Goal: Task Accomplishment & Management: Use online tool/utility

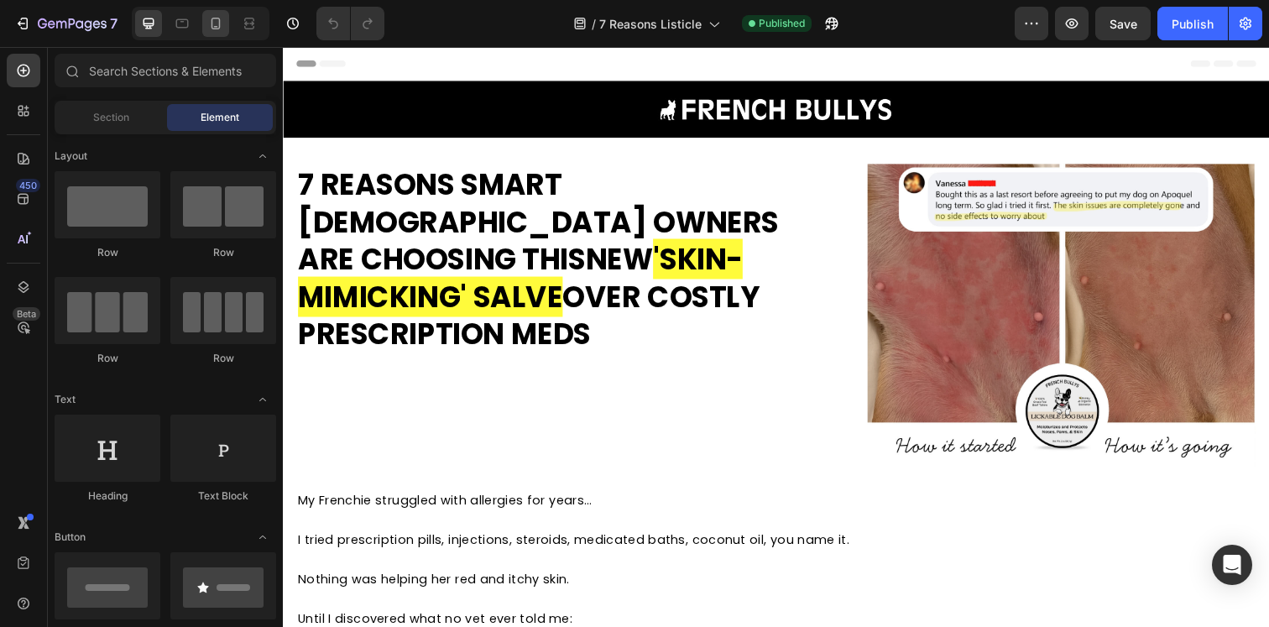
click at [216, 19] on icon at bounding box center [215, 23] width 17 height 17
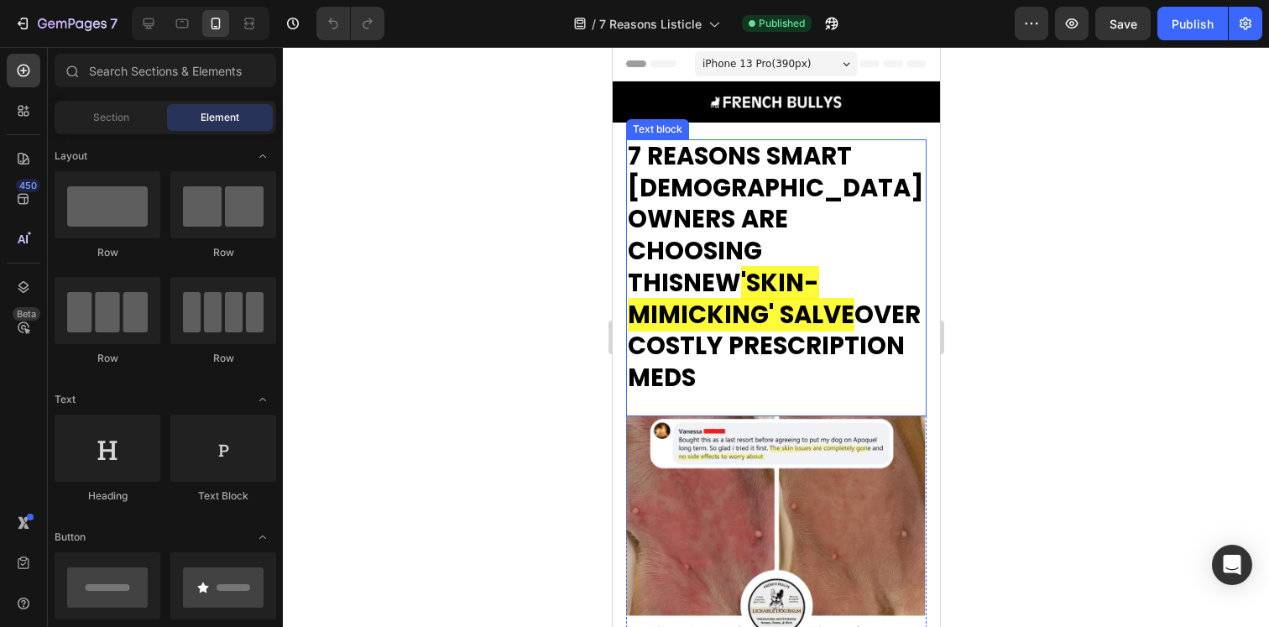
click at [797, 266] on strong "'SKIN-MIMICKING' SALVE" at bounding box center [740, 298] width 227 height 65
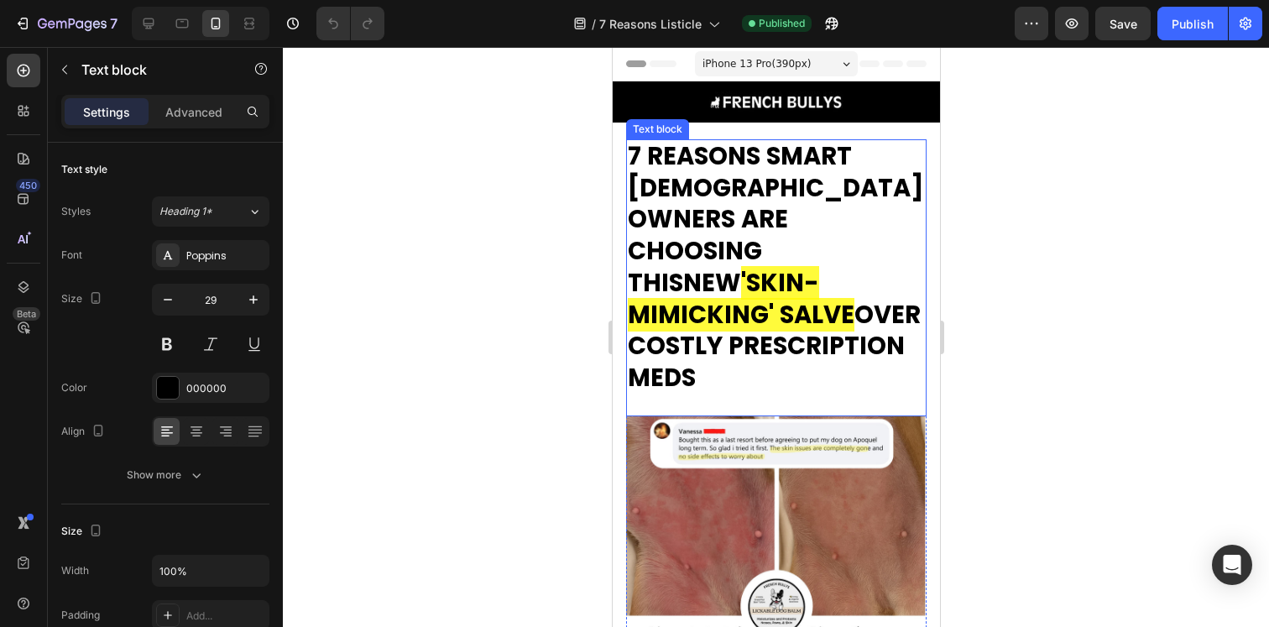
click at [797, 266] on strong "'SKIN-MIMICKING' SALVE" at bounding box center [740, 298] width 227 height 65
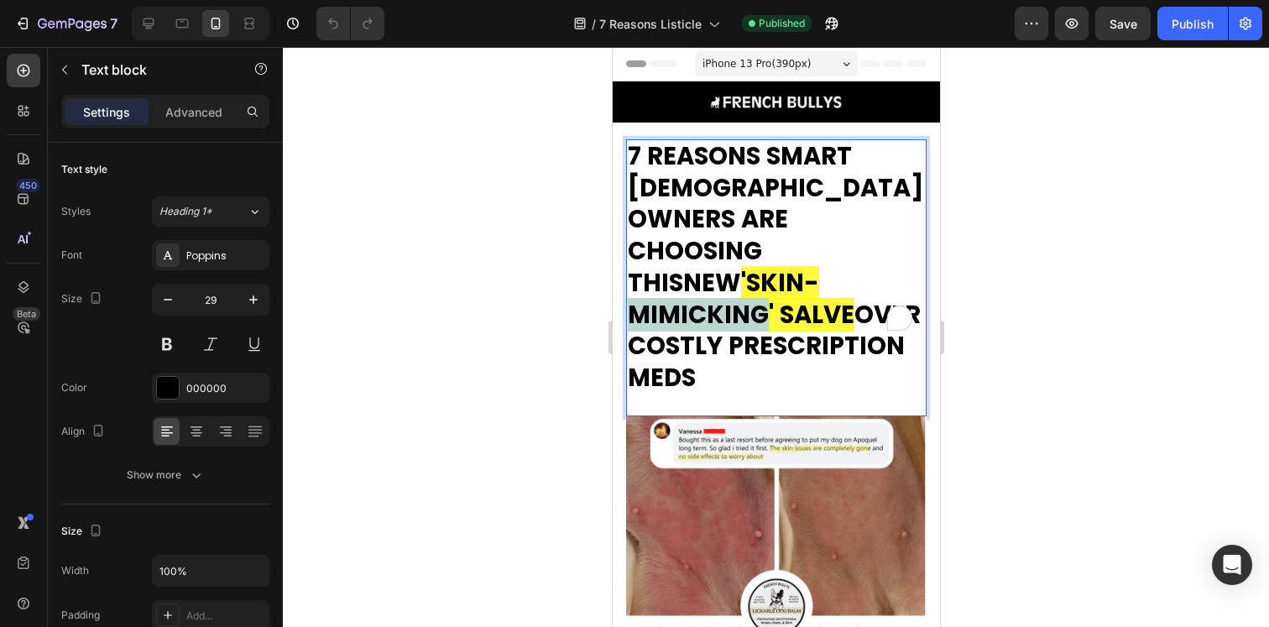
drag, startPoint x: 874, startPoint y: 311, endPoint x: 627, endPoint y: 165, distance: 286.7
click at [627, 165] on p "7 REASONS SMART [DEMOGRAPHIC_DATA] OWNERS ARE CHOOSING THIS NEW 'SKIN-MIMICKING…" at bounding box center [775, 267] width 297 height 253
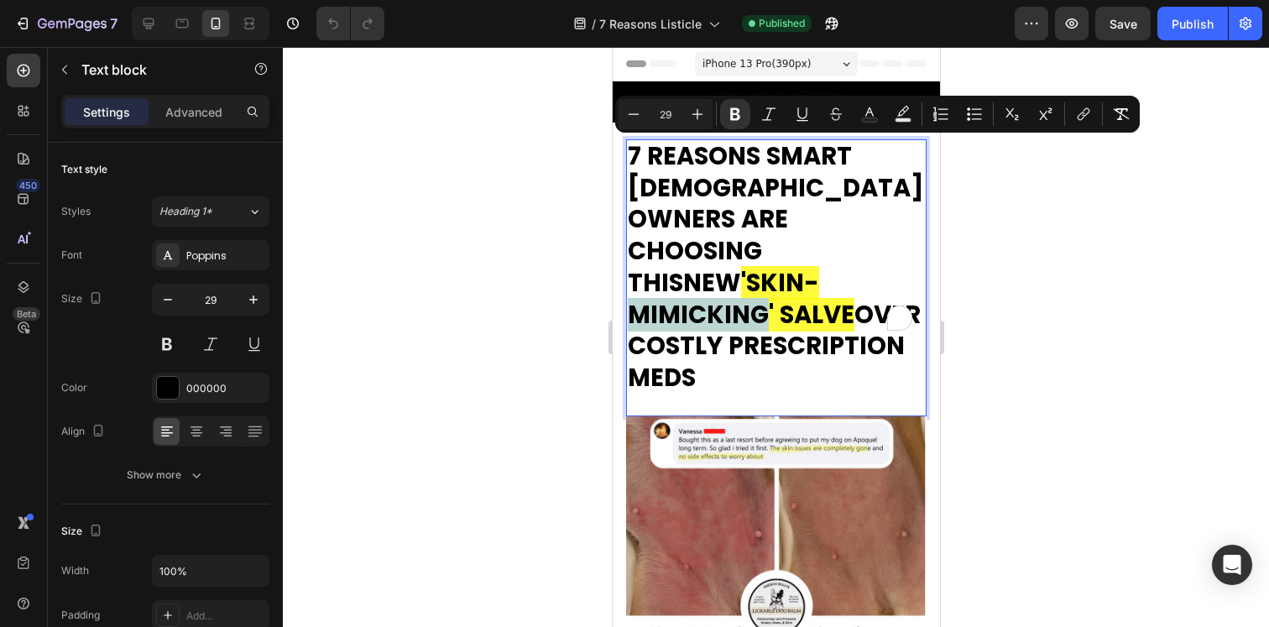
copy p "7 REASONS SMART [DEMOGRAPHIC_DATA] OWNERS ARE CHOOSING THIS NEW 'SKIN-MIMICKING…"
click at [493, 193] on div at bounding box center [776, 337] width 986 height 580
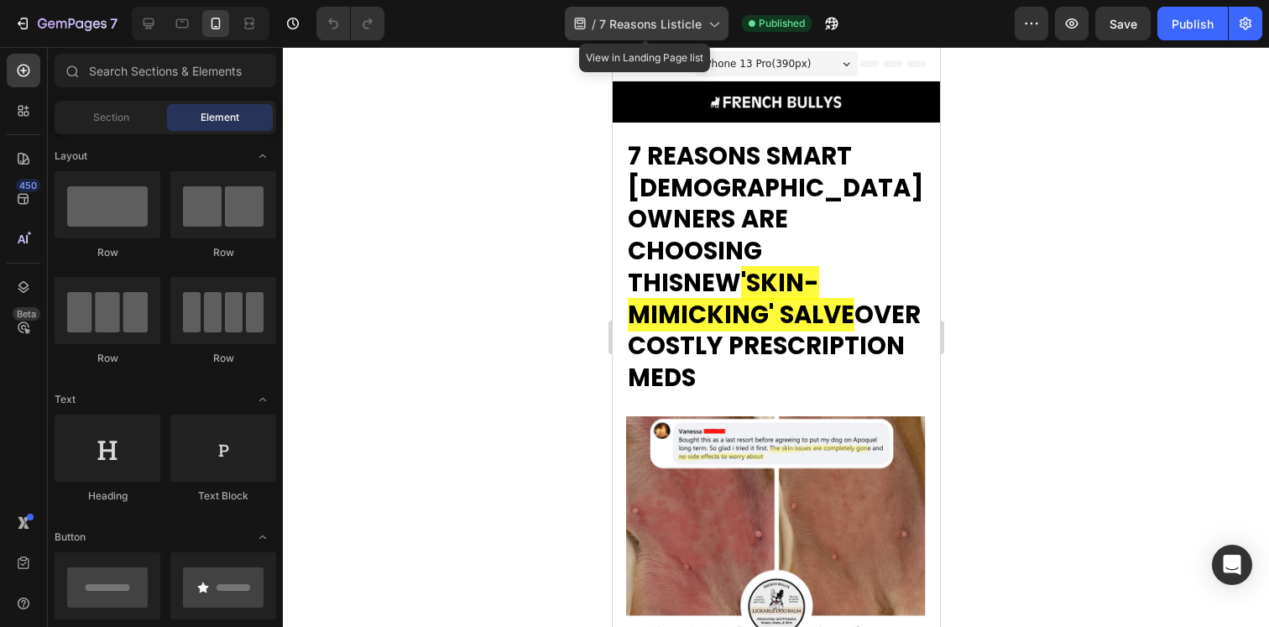
click at [582, 29] on icon at bounding box center [579, 24] width 11 height 12
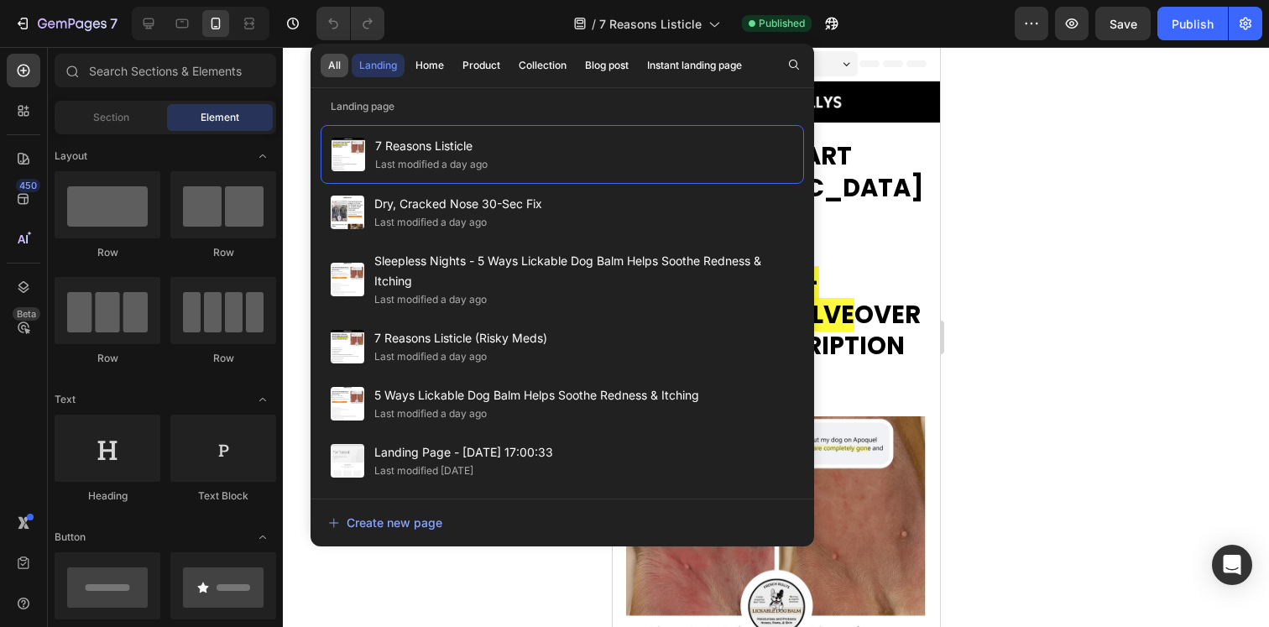
click at [324, 62] on button "All" at bounding box center [335, 66] width 28 height 24
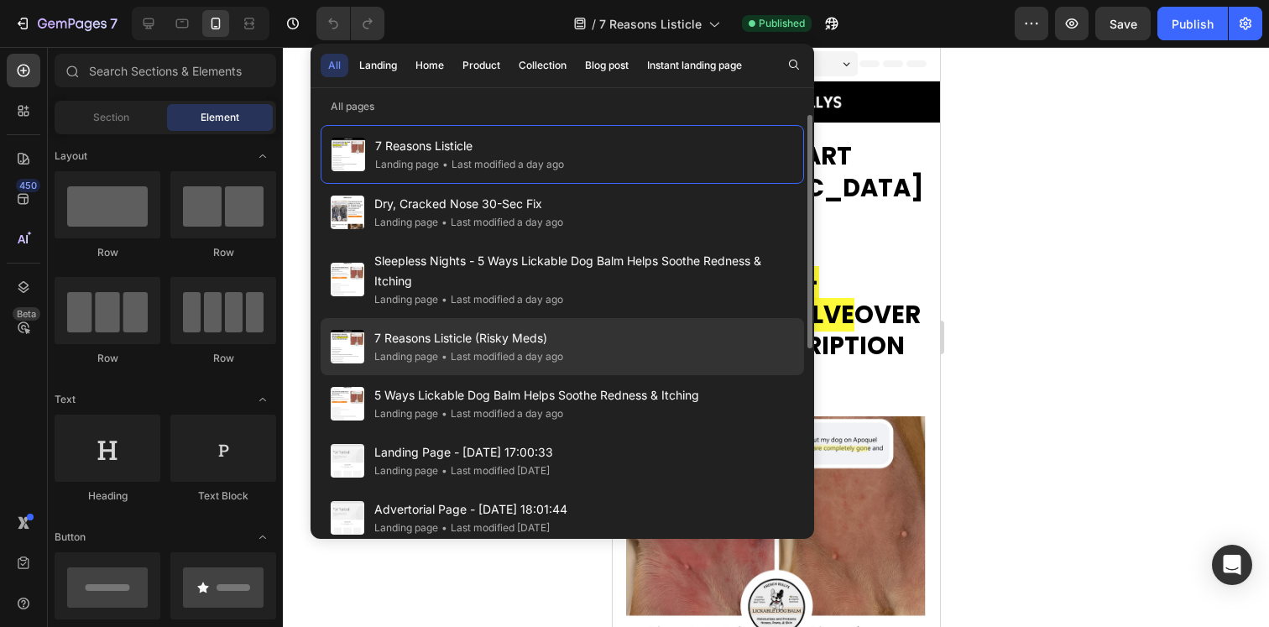
click at [522, 341] on span "7 Reasons Listicle (Risky Meds)" at bounding box center [468, 338] width 189 height 20
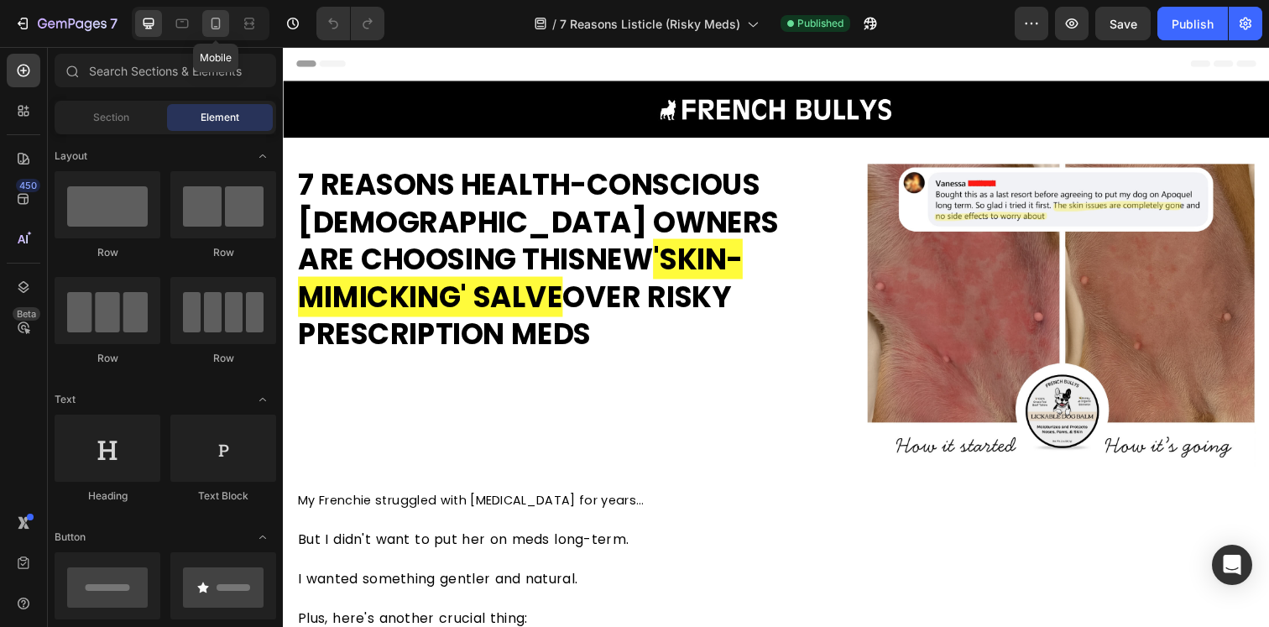
click at [219, 28] on icon at bounding box center [216, 24] width 9 height 12
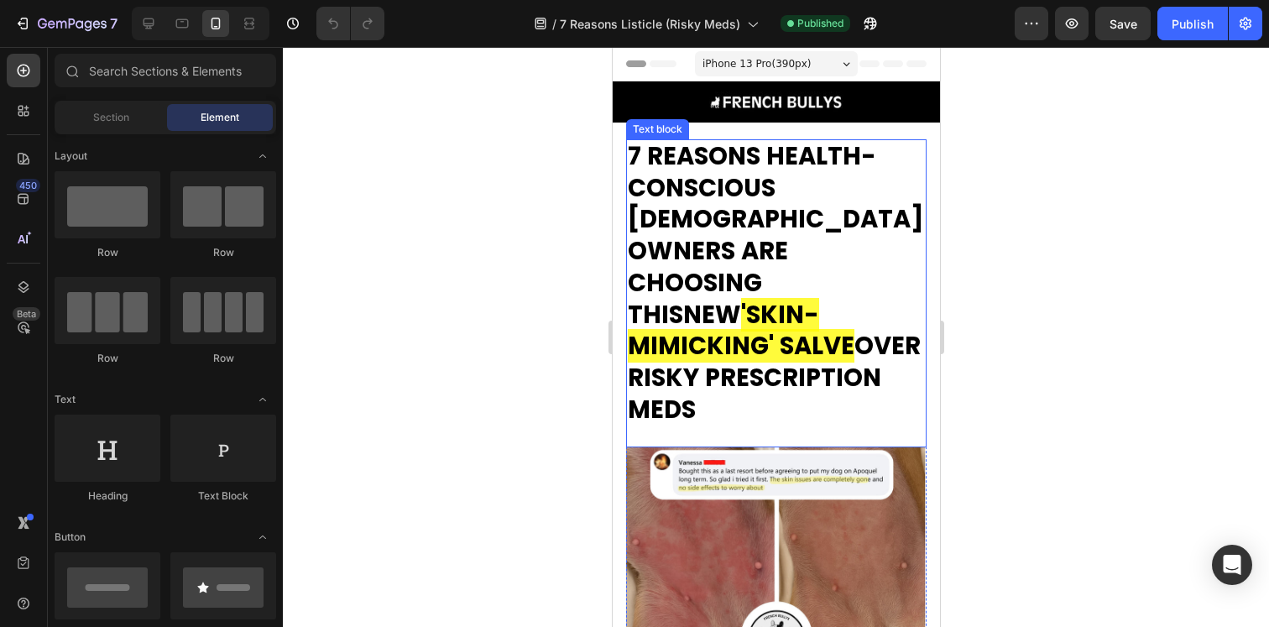
click at [735, 225] on strong "7 REASONS HEALTH-CONSCIOUS FRENCHIE OWNERS ARE CHOOSING THIS" at bounding box center [775, 235] width 296 height 192
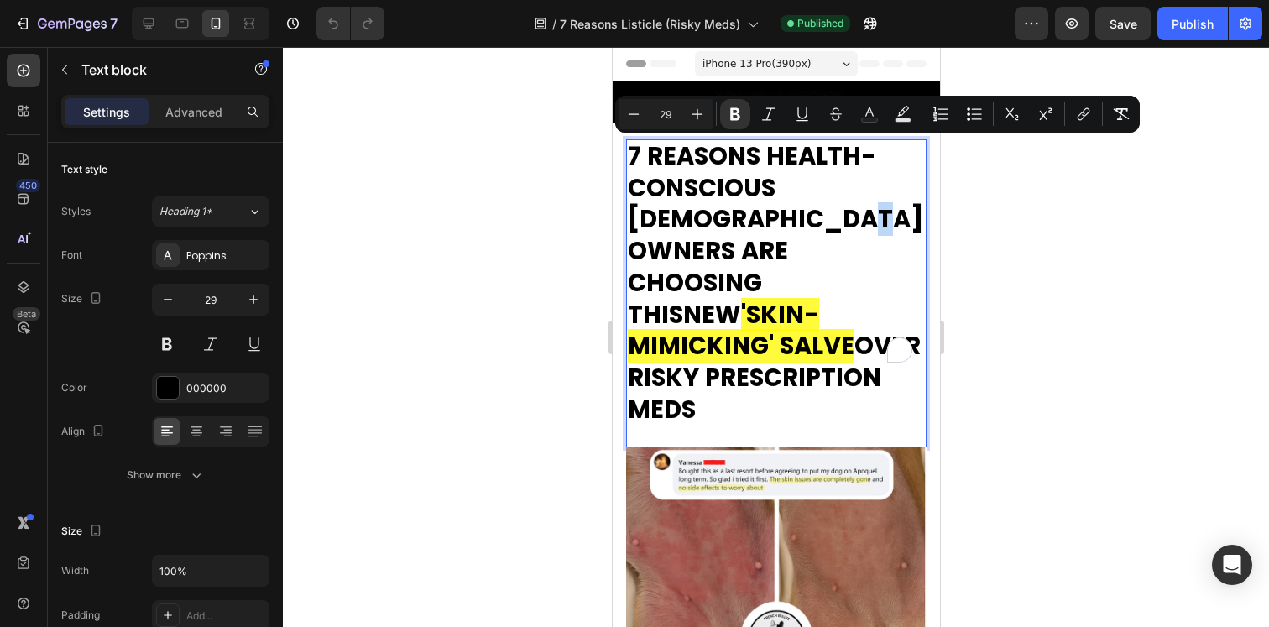
drag, startPoint x: 875, startPoint y: 351, endPoint x: 624, endPoint y: 155, distance: 318.2
click at [625, 155] on div "7 REASONS HEALTH-CONSCIOUS FRENCHIE OWNERS ARE CHOOSING THIS NEW 'SKIN-MIMICKIN…" at bounding box center [775, 283] width 300 height 288
copy p "7 REASONS HEALTH-CONSCIOUS FRENCHIE OWNERS ARE CHOOSING THIS NEW 'SKIN-MIMICKIN…"
click at [533, 207] on div at bounding box center [776, 337] width 986 height 580
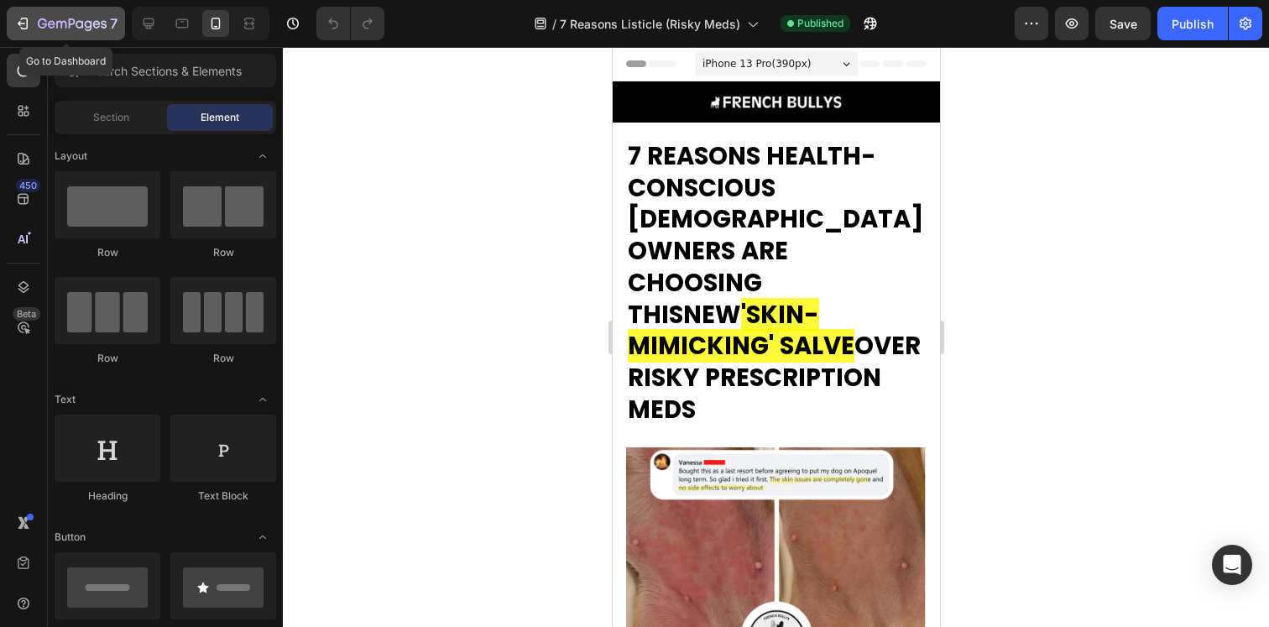
click at [26, 15] on icon "button" at bounding box center [22, 23] width 17 height 17
